Goal: Transaction & Acquisition: Purchase product/service

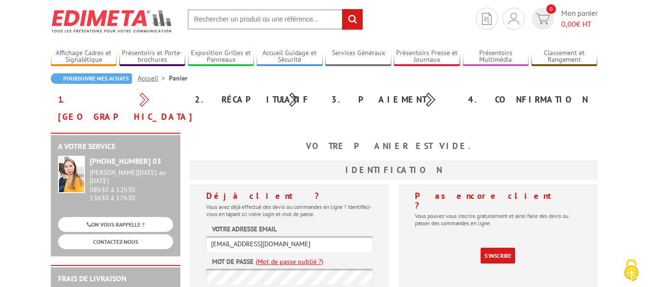
scroll to position [48, 0]
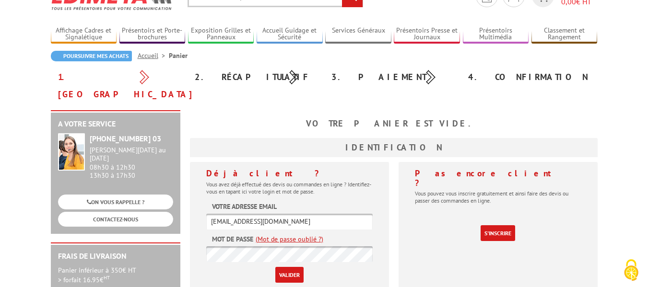
click at [275, 267] on input "Valider" at bounding box center [289, 275] width 28 height 16
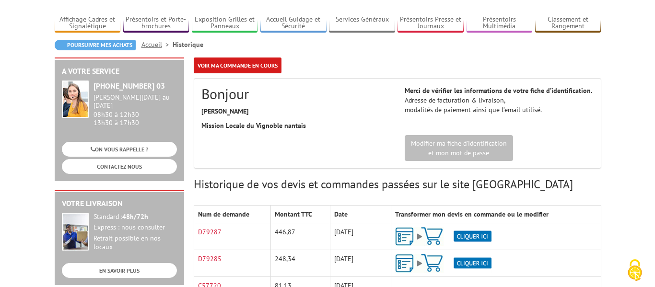
scroll to position [96, 0]
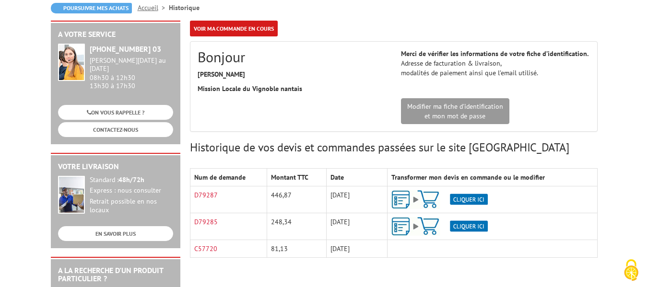
click at [483, 198] on img at bounding box center [440, 199] width 96 height 19
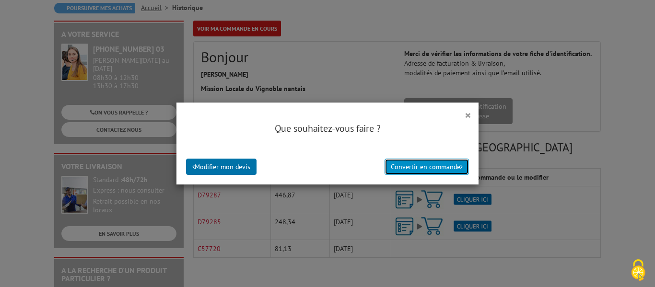
click at [451, 166] on button "Convertir en commande" at bounding box center [427, 167] width 84 height 16
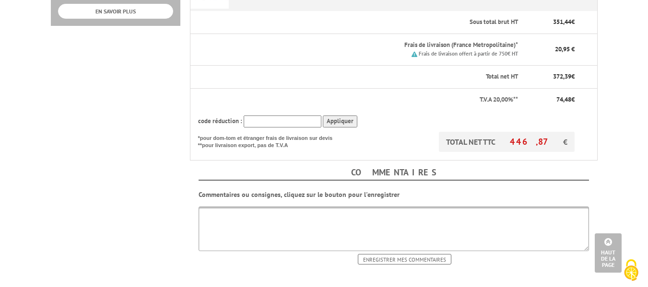
scroll to position [480, 0]
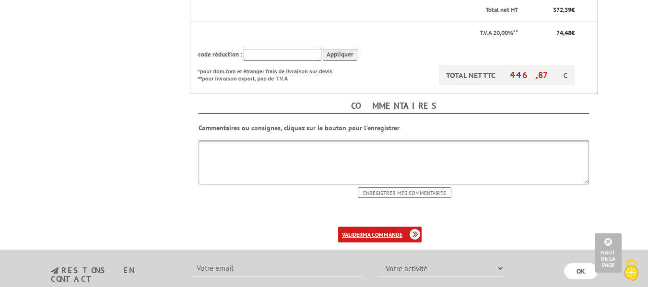
click at [393, 227] on link "valider ma commande" at bounding box center [379, 235] width 83 height 16
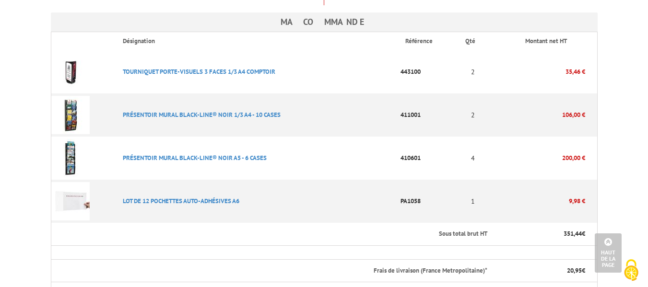
scroll to position [528, 0]
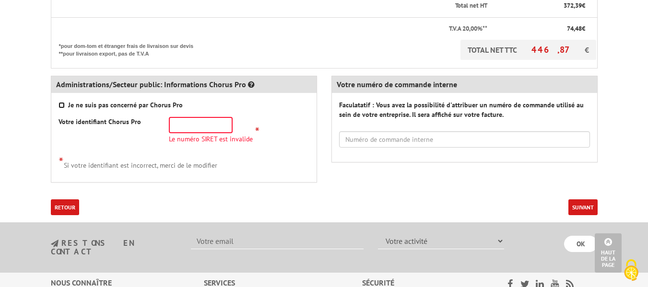
click at [61, 102] on input "Je ne suis pas concerné par Chorus Pro" at bounding box center [62, 105] width 6 height 6
checkbox input "true"
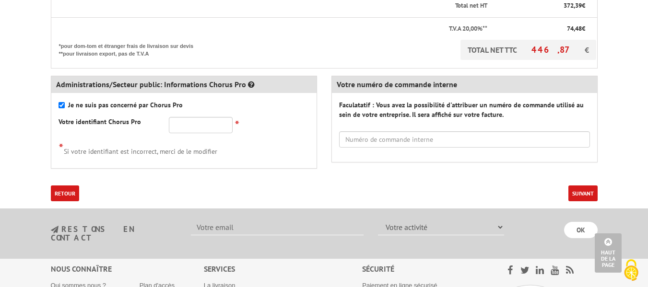
click at [583, 186] on button "Suivant" at bounding box center [583, 194] width 29 height 16
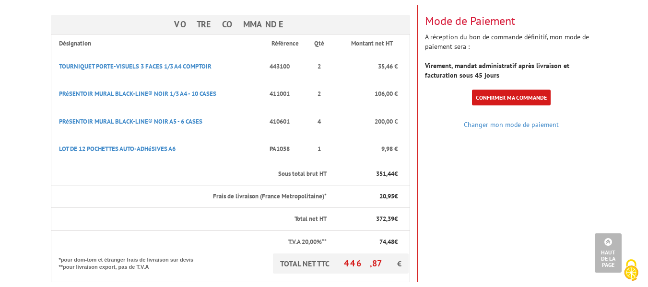
scroll to position [96, 0]
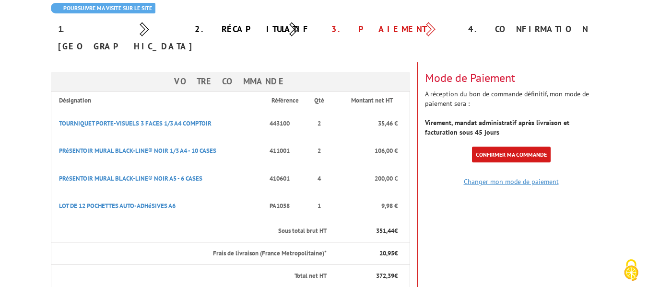
click at [498, 178] on link "Changer mon mode de paiement" at bounding box center [511, 182] width 95 height 9
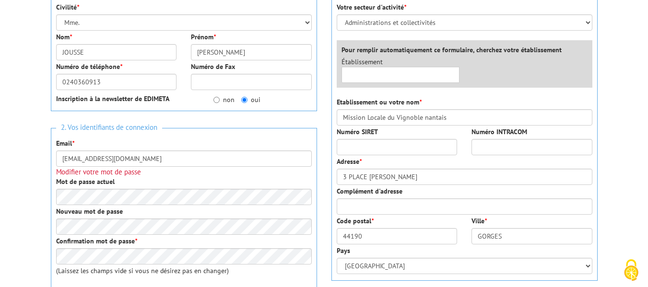
scroll to position [192, 0]
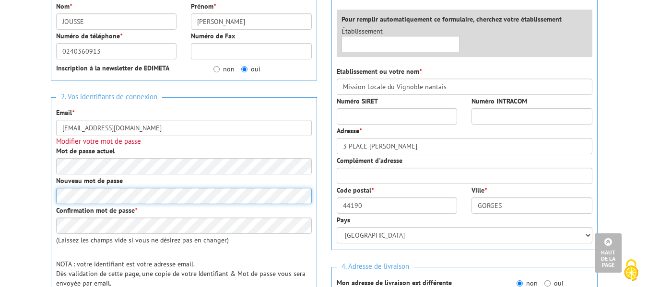
click at [51, 177] on div "2. Vos identifiants de connexion Email * mjousse@mlvn.fr Modifier votre mot de …" at bounding box center [184, 197] width 266 height 201
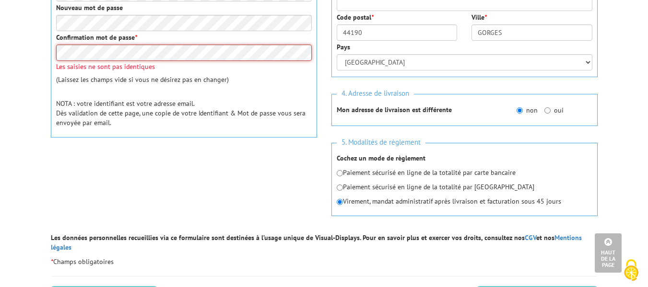
scroll to position [384, 0]
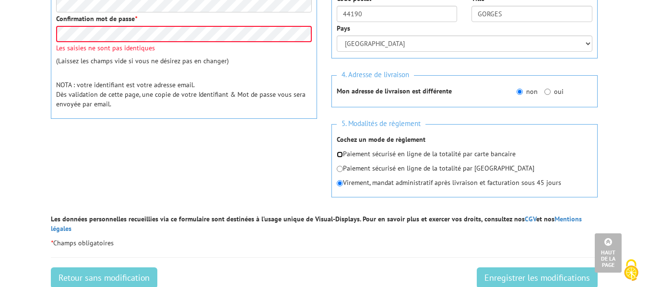
click at [339, 152] on input "radio" at bounding box center [340, 155] width 6 height 6
radio input "true"
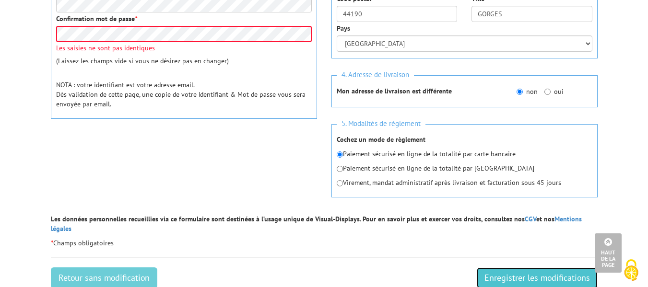
drag, startPoint x: 530, startPoint y: 252, endPoint x: 413, endPoint y: 42, distance: 241.0
click at [531, 268] on input "Enregistrer les modifications" at bounding box center [537, 278] width 121 height 21
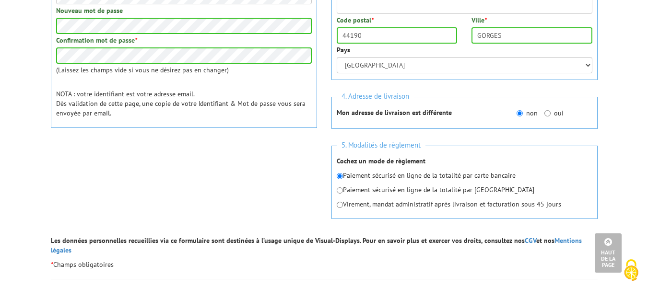
scroll to position [375, 0]
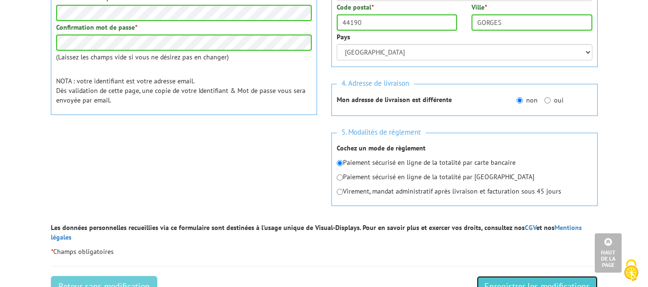
click at [547, 276] on input "Enregistrer les modifications" at bounding box center [537, 286] width 121 height 21
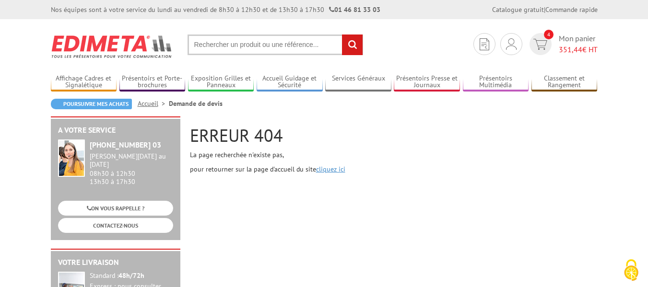
click at [333, 169] on link "cliquez ici" at bounding box center [330, 169] width 29 height 9
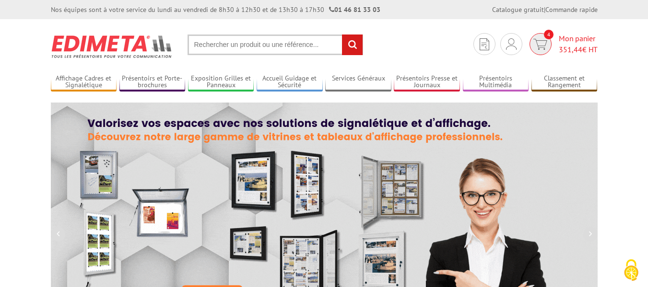
click at [579, 45] on span "351,44" at bounding box center [571, 50] width 24 height 10
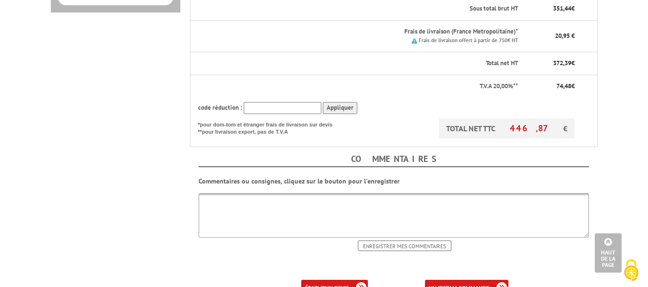
scroll to position [432, 0]
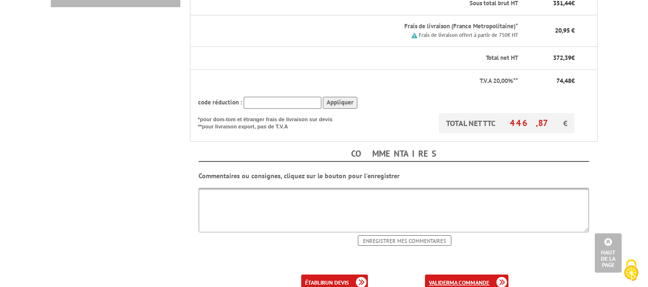
click at [454, 279] on b "ma commande" at bounding box center [470, 282] width 40 height 7
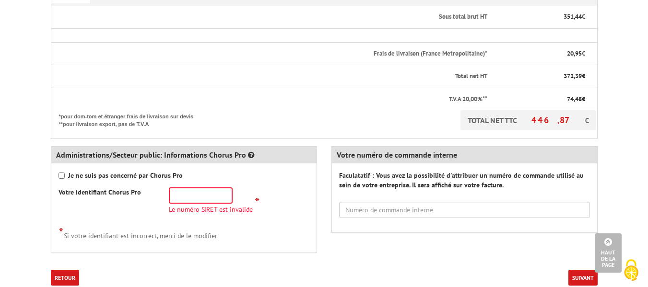
scroll to position [480, 0]
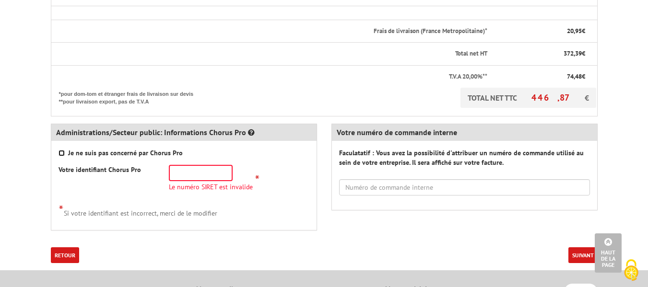
click at [63, 150] on input "Je ne suis pas concerné par Chorus Pro" at bounding box center [62, 153] width 6 height 6
checkbox input "true"
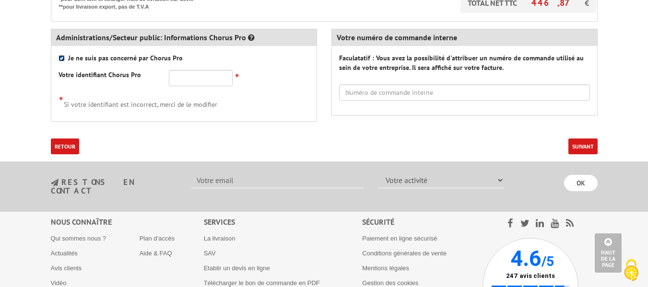
scroll to position [576, 0]
click at [580, 138] on button "Suivant" at bounding box center [583, 146] width 29 height 16
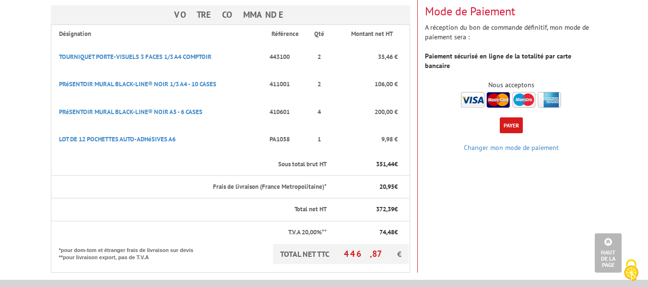
scroll to position [48, 0]
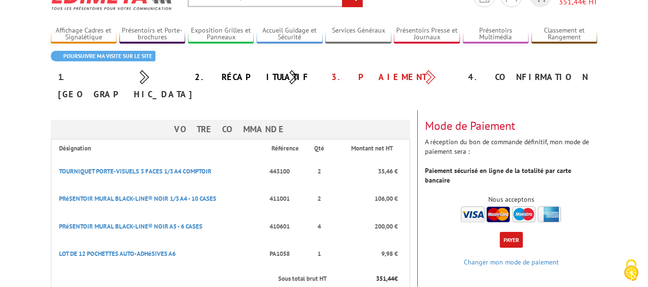
click at [517, 232] on button "Payer" at bounding box center [511, 240] width 23 height 16
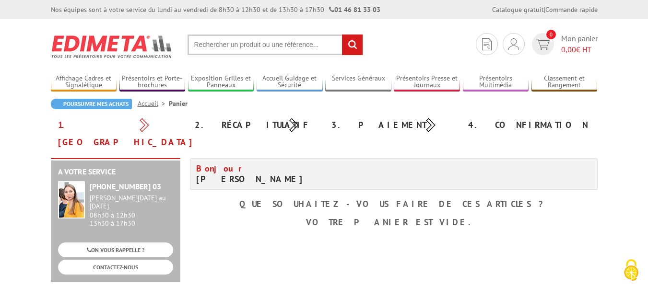
click at [301, 48] on input "text" at bounding box center [276, 45] width 176 height 21
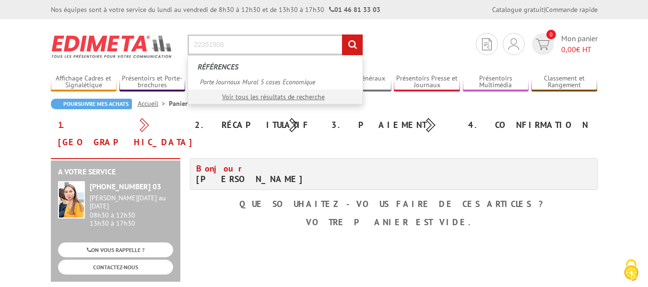
type input "22351908"
click at [342, 35] on input "rechercher" at bounding box center [352, 45] width 21 height 21
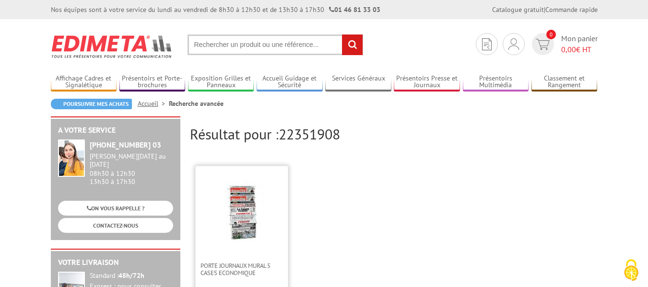
click at [237, 225] on img at bounding box center [242, 212] width 62 height 62
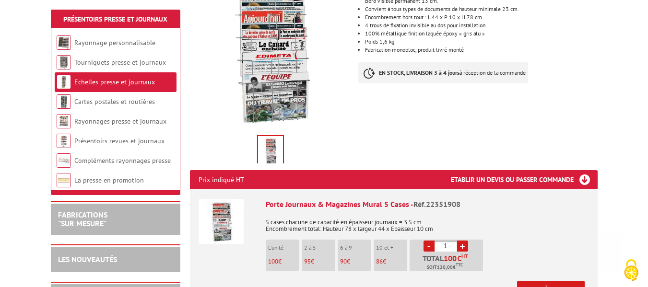
scroll to position [192, 0]
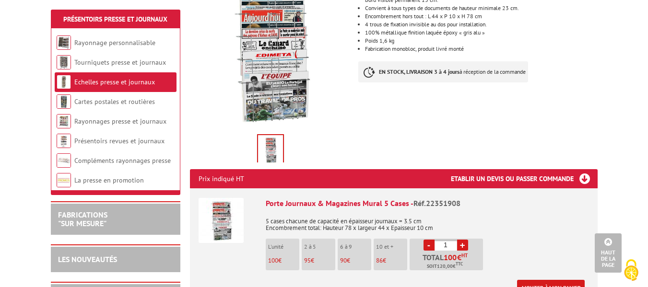
click at [465, 243] on link "+" at bounding box center [462, 245] width 11 height 11
type input "2"
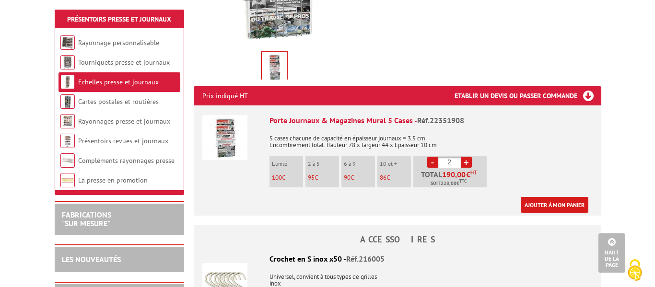
scroll to position [288, 0]
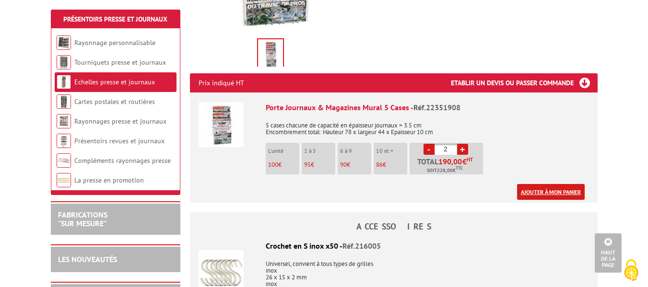
click at [549, 190] on link "Ajouter à mon panier" at bounding box center [551, 192] width 68 height 16
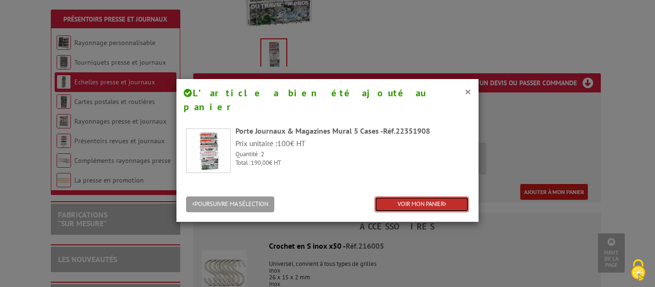
click at [451, 197] on link "VOIR MON PANIER" at bounding box center [422, 205] width 95 height 16
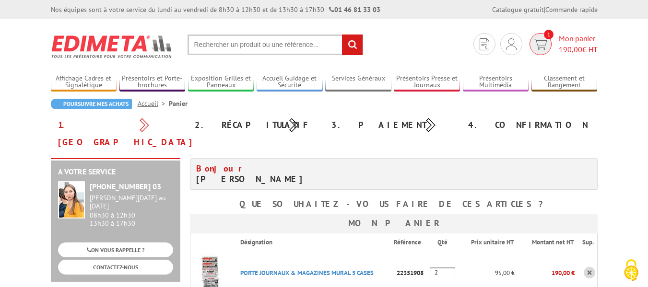
click at [575, 37] on span "Mon panier 190,00 € HT" at bounding box center [578, 44] width 39 height 22
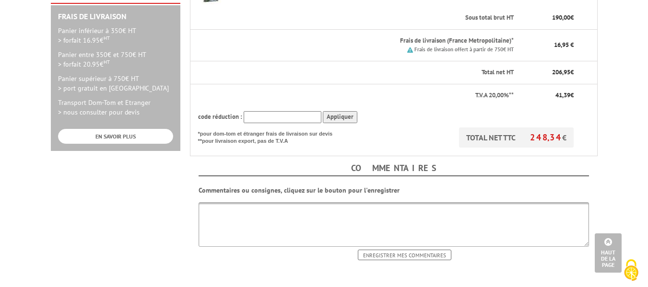
scroll to position [336, 0]
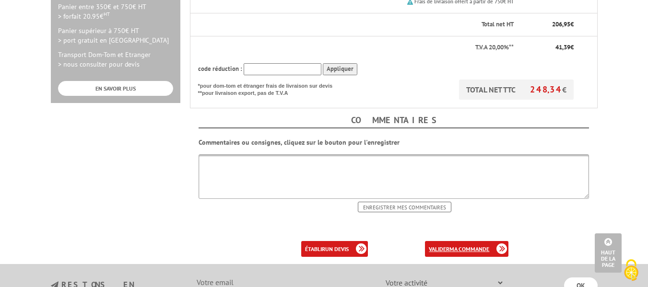
click at [488, 241] on link "valider ma commande" at bounding box center [466, 249] width 83 height 16
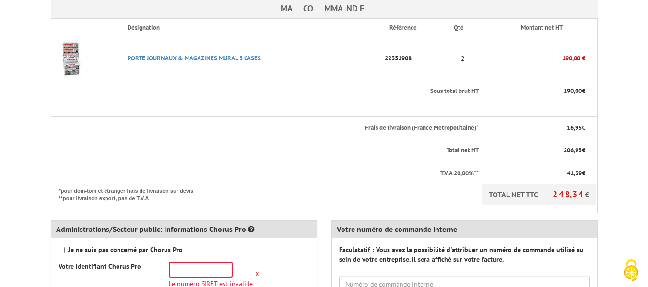
scroll to position [336, 0]
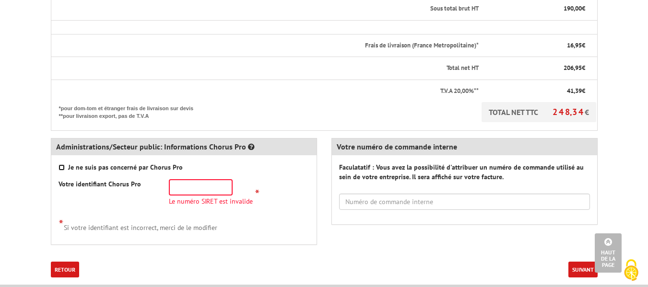
click at [63, 165] on input "Je ne suis pas concerné par Chorus Pro" at bounding box center [62, 168] width 6 height 6
checkbox input "true"
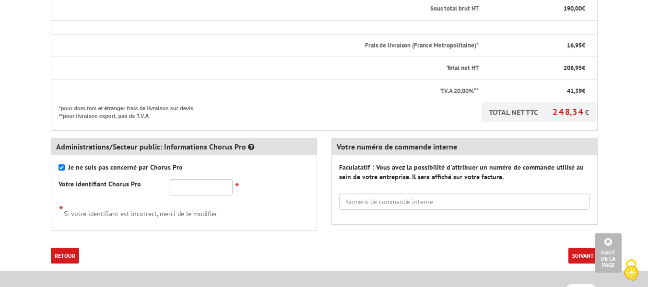
click at [583, 248] on button "Suivant" at bounding box center [583, 256] width 29 height 16
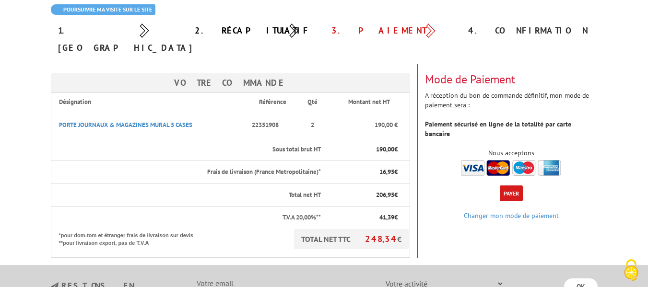
scroll to position [96, 0]
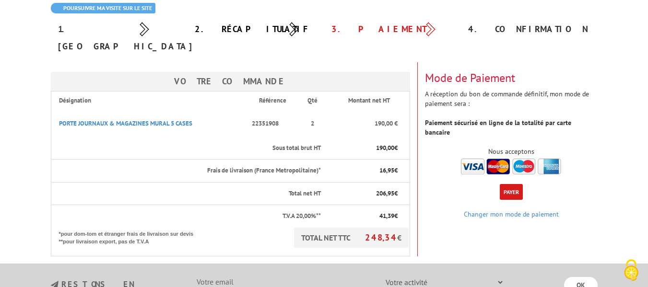
click at [517, 184] on button "Payer" at bounding box center [511, 192] width 23 height 16
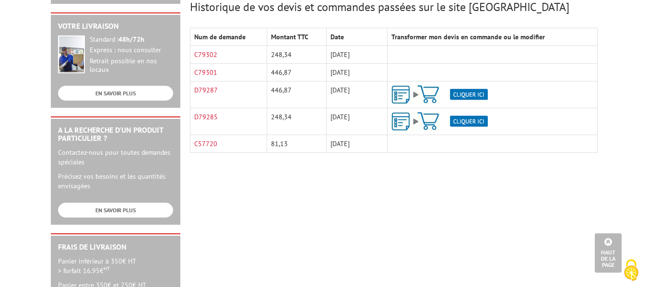
scroll to position [237, 0]
click at [293, 193] on div "A votre service [PHONE_NUMBER] 03 [PERSON_NAME][DATE] au [DATE] 08h30 à 12h30 1…" at bounding box center [324, 135] width 557 height 511
